Goal: Check status: Check status

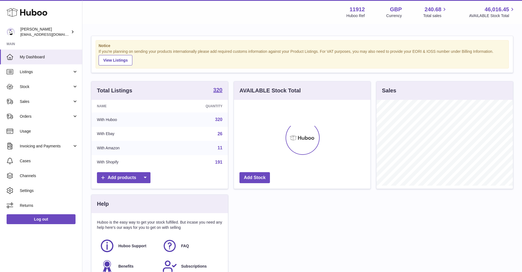
scroll to position [86, 137]
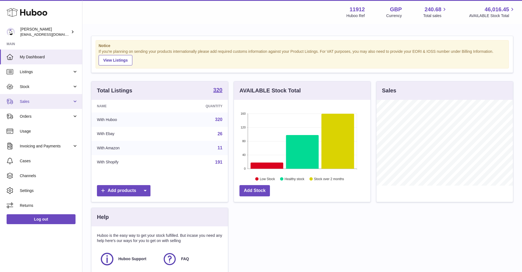
click at [65, 102] on span "Sales" at bounding box center [46, 101] width 52 height 5
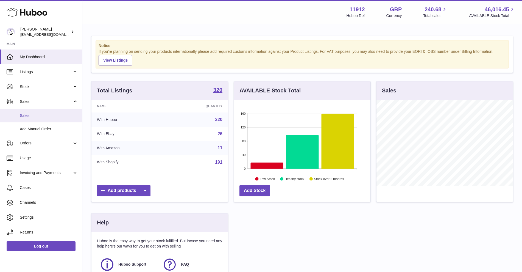
click at [38, 118] on span "Sales" at bounding box center [49, 115] width 58 height 5
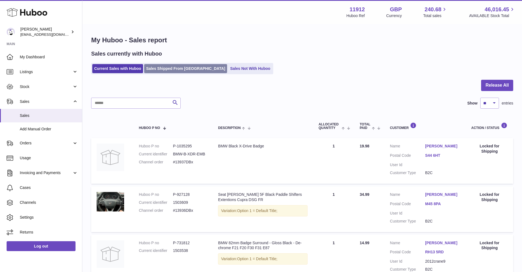
click at [173, 72] on link "Sales Shipped From [GEOGRAPHIC_DATA]" at bounding box center [185, 68] width 83 height 9
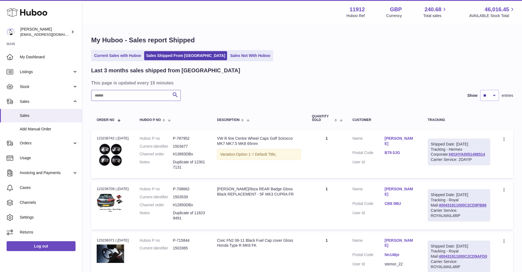
click at [131, 95] on input "text" at bounding box center [136, 95] width 90 height 11
type input "**********"
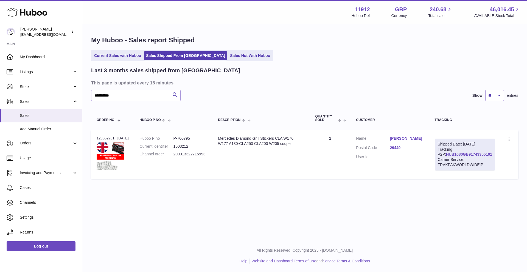
click at [448, 156] on link "HUB1080GB91743355101" at bounding box center [469, 154] width 46 height 4
click at [31, 56] on span "My Dashboard" at bounding box center [49, 56] width 58 height 5
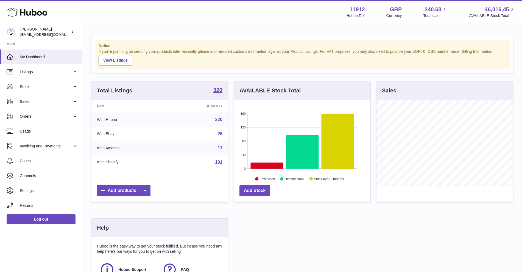
scroll to position [86, 137]
